Goal: Information Seeking & Learning: Check status

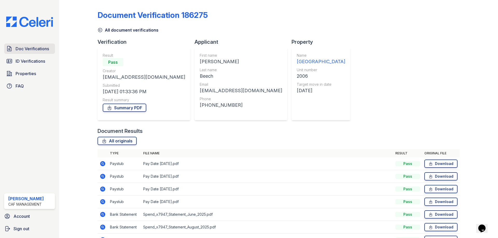
click at [25, 48] on span "Doc Verifications" at bounding box center [32, 49] width 33 height 6
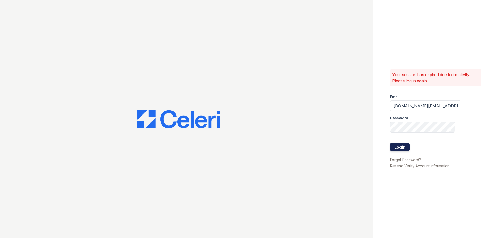
click at [391, 145] on button "Login" at bounding box center [399, 147] width 19 height 8
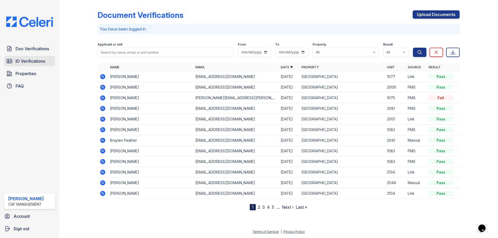
click at [38, 63] on span "ID Verifications" at bounding box center [31, 61] width 30 height 6
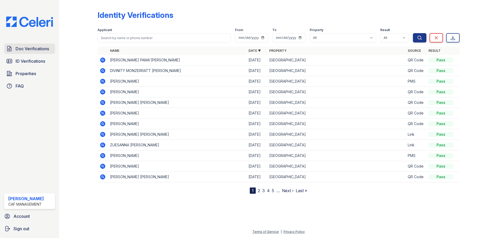
click at [36, 51] on span "Doc Verifications" at bounding box center [32, 49] width 33 height 6
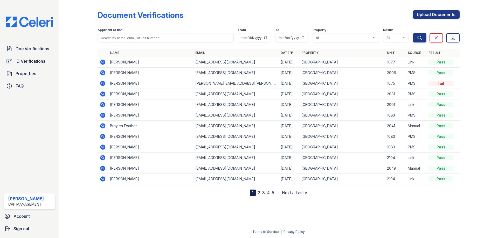
click at [103, 73] on icon at bounding box center [103, 73] width 6 height 6
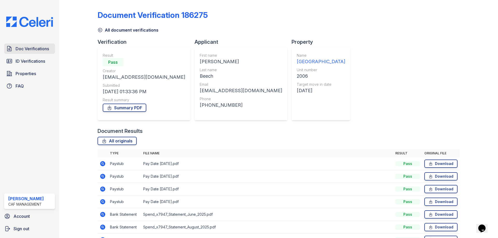
click at [38, 52] on span "Doc Verifications" at bounding box center [32, 49] width 33 height 6
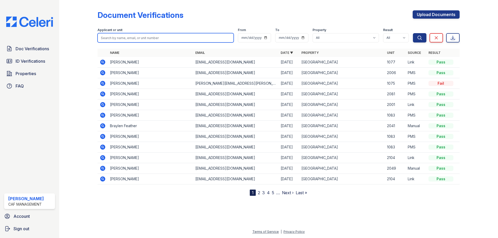
click at [119, 39] on input "search" at bounding box center [165, 37] width 136 height 9
type input "hoffman"
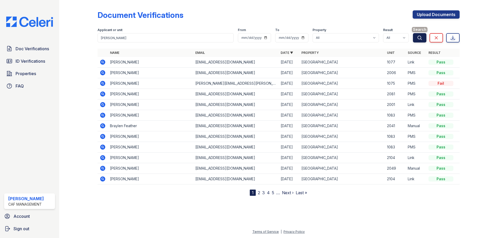
click at [414, 39] on button "Search" at bounding box center [419, 37] width 13 height 9
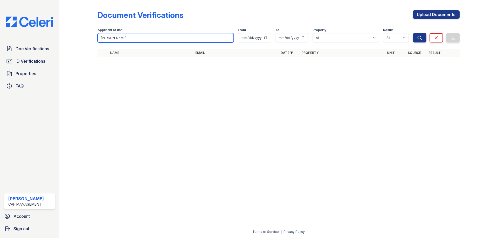
click at [206, 36] on input "hoffman" at bounding box center [165, 37] width 136 height 9
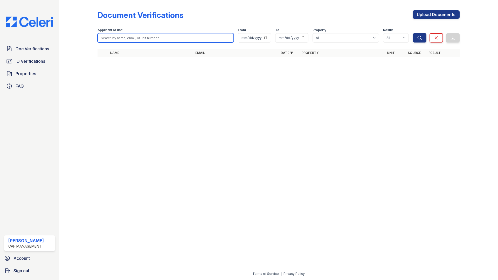
click at [189, 41] on input "search" at bounding box center [165, 37] width 136 height 9
type input "zuezsanna"
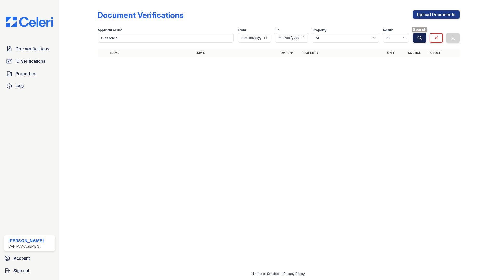
click at [417, 40] on icon "submit" at bounding box center [419, 37] width 5 height 5
click at [183, 40] on input "zuezsanna" at bounding box center [165, 37] width 136 height 9
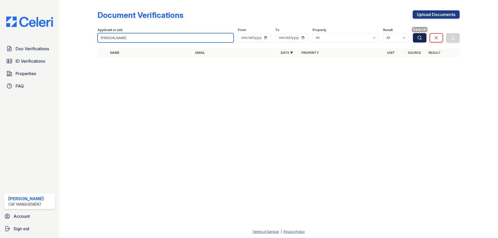
type input "zuezsanna hoffman"
click at [420, 40] on icon "submit" at bounding box center [419, 37] width 5 height 5
